Goal: Find specific page/section

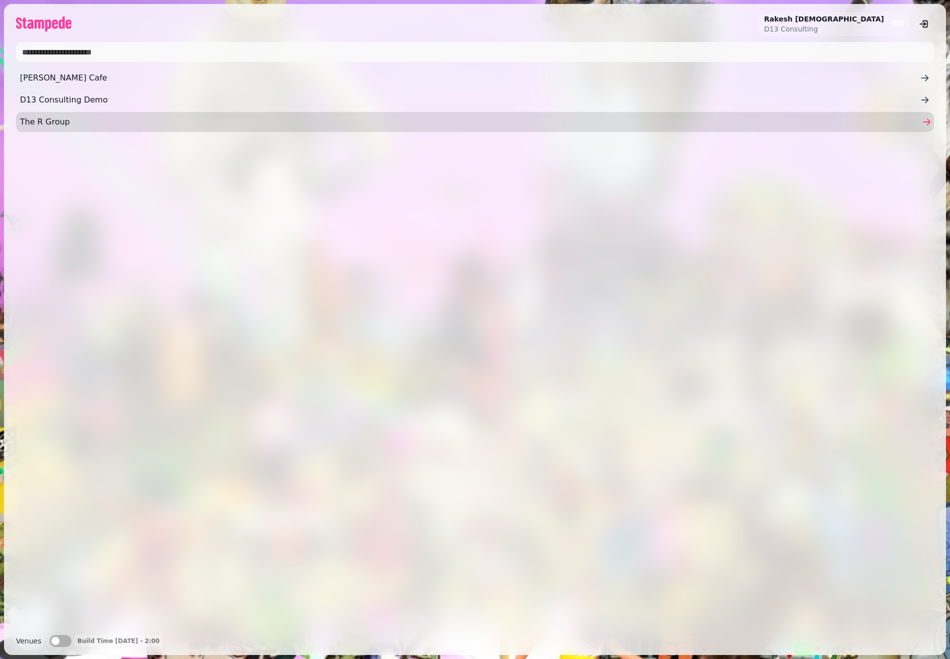
click at [37, 125] on span "The R Group" at bounding box center [470, 122] width 900 height 12
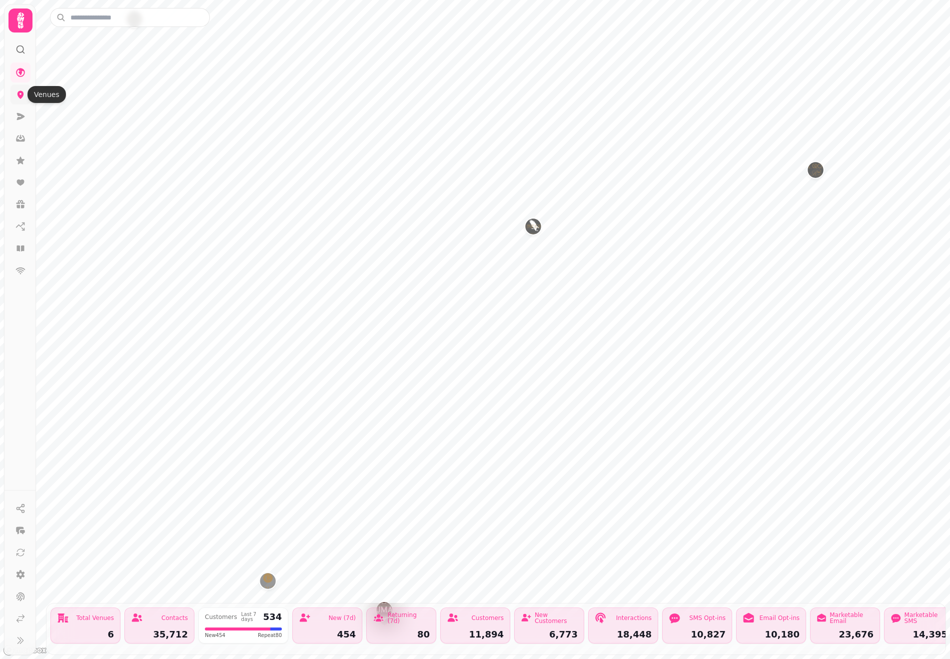
click at [21, 99] on icon at bounding box center [20, 94] width 10 height 10
